Goal: Register for event/course

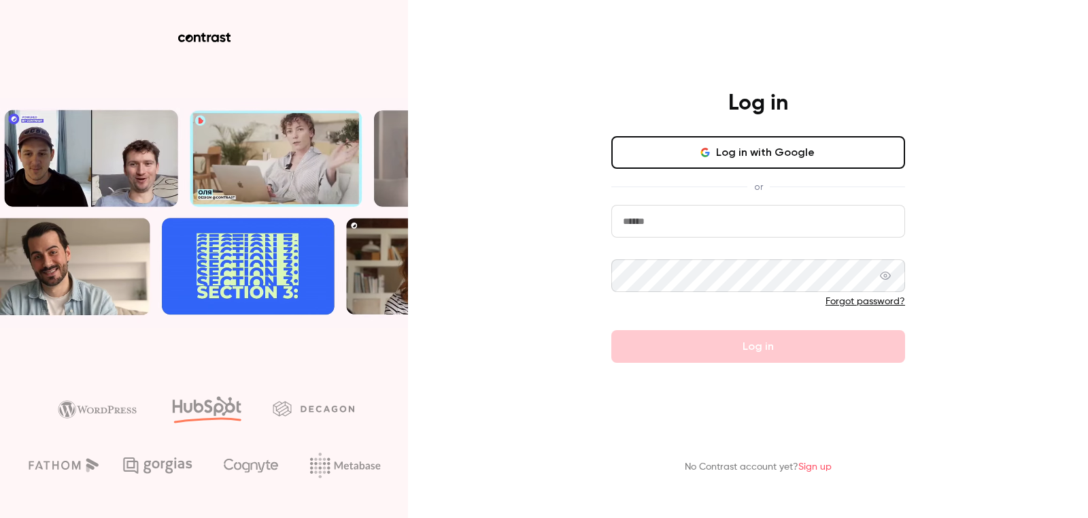
click at [691, 164] on button "Log in with Google" at bounding box center [758, 152] width 294 height 33
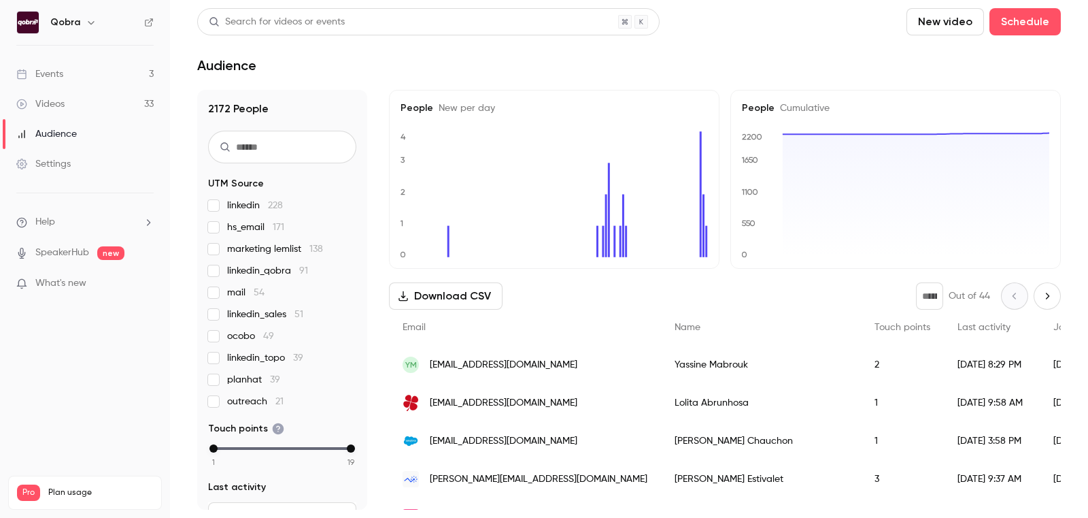
click at [100, 71] on link "Events 3" at bounding box center [85, 74] width 170 height 30
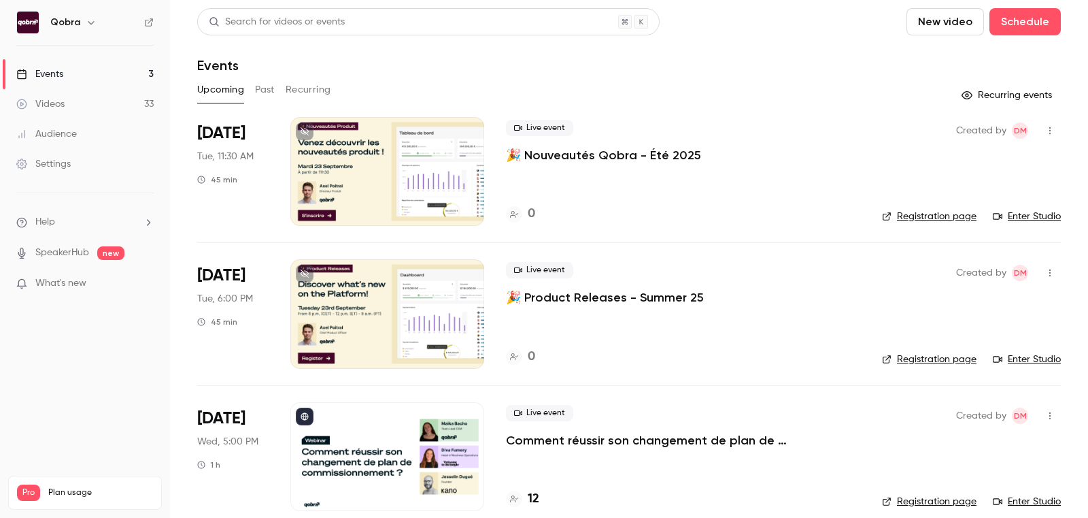
scroll to position [17, 0]
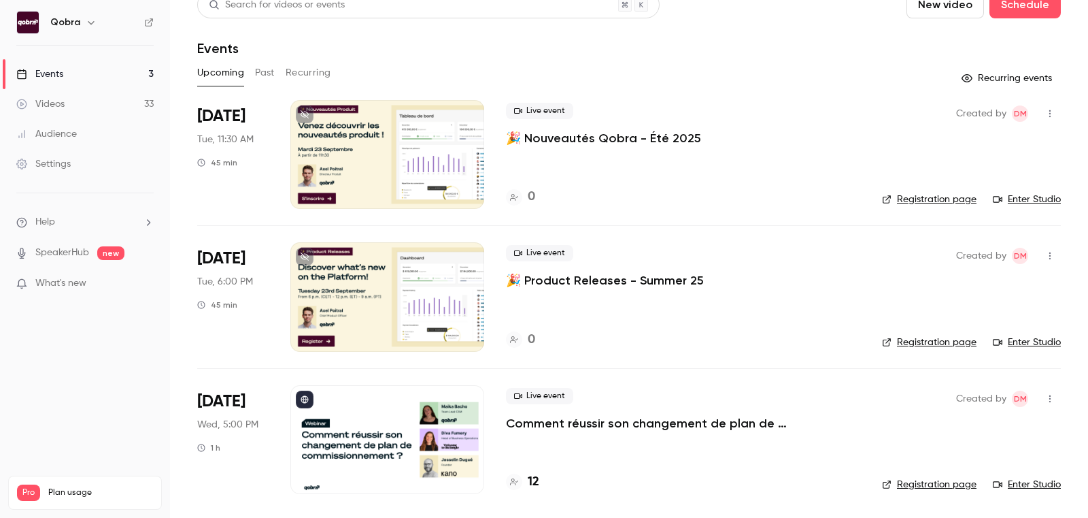
click at [623, 428] on p "Comment réussir son changement de plan de commissionnement ?" at bounding box center [683, 423] width 354 height 16
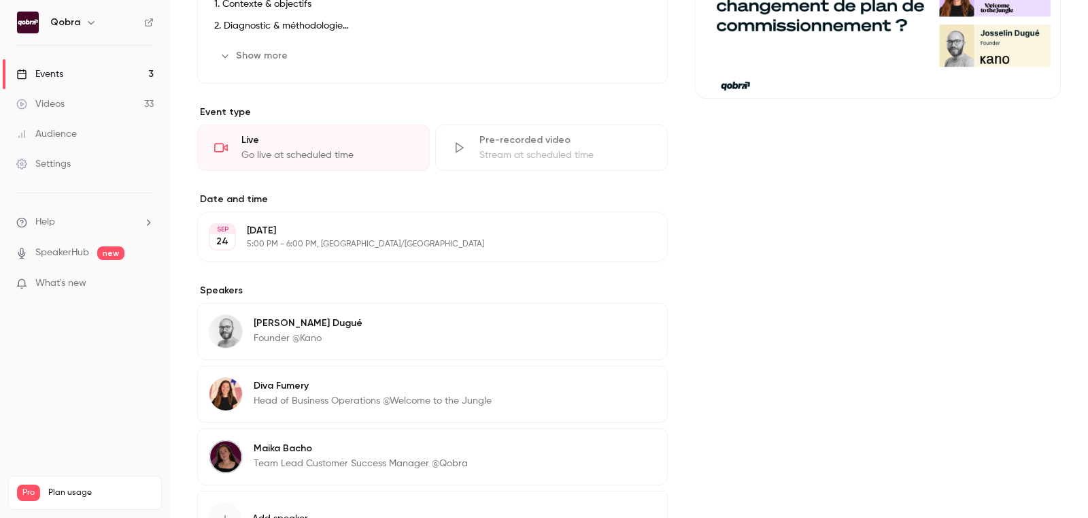
scroll to position [355, 0]
